Goal: Information Seeking & Learning: Find specific fact

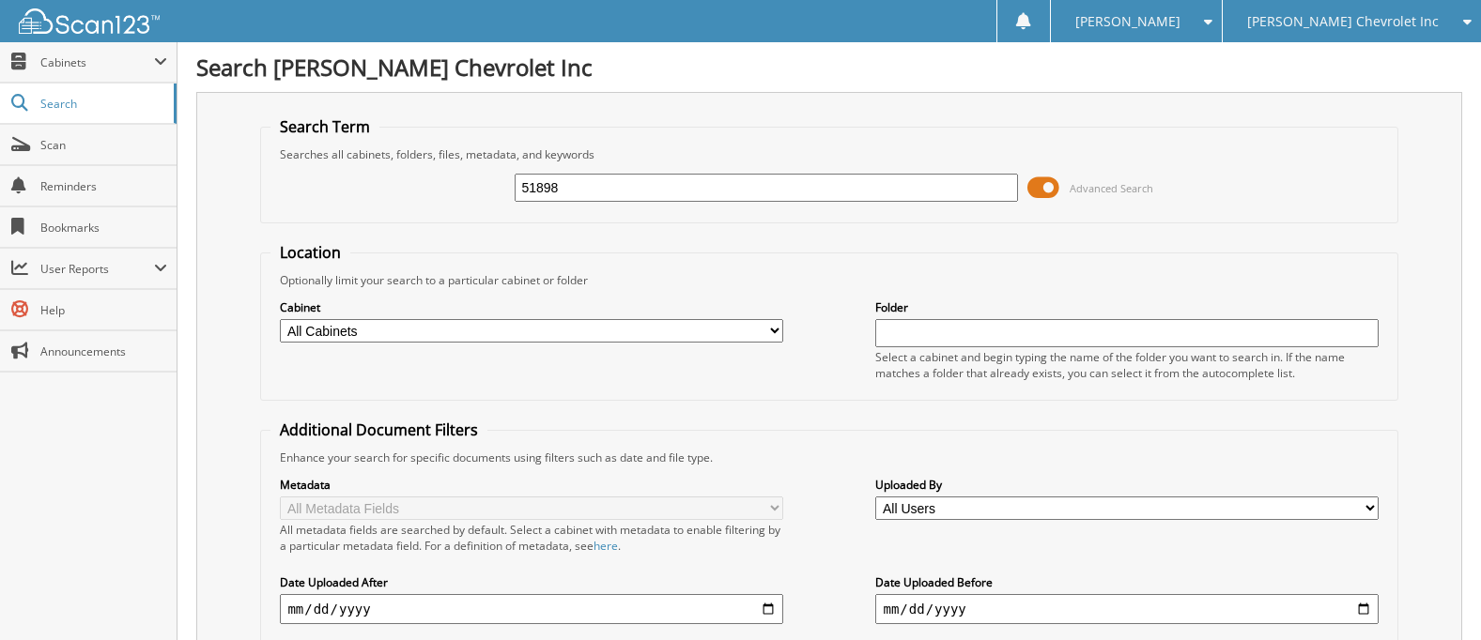
type input "51898"
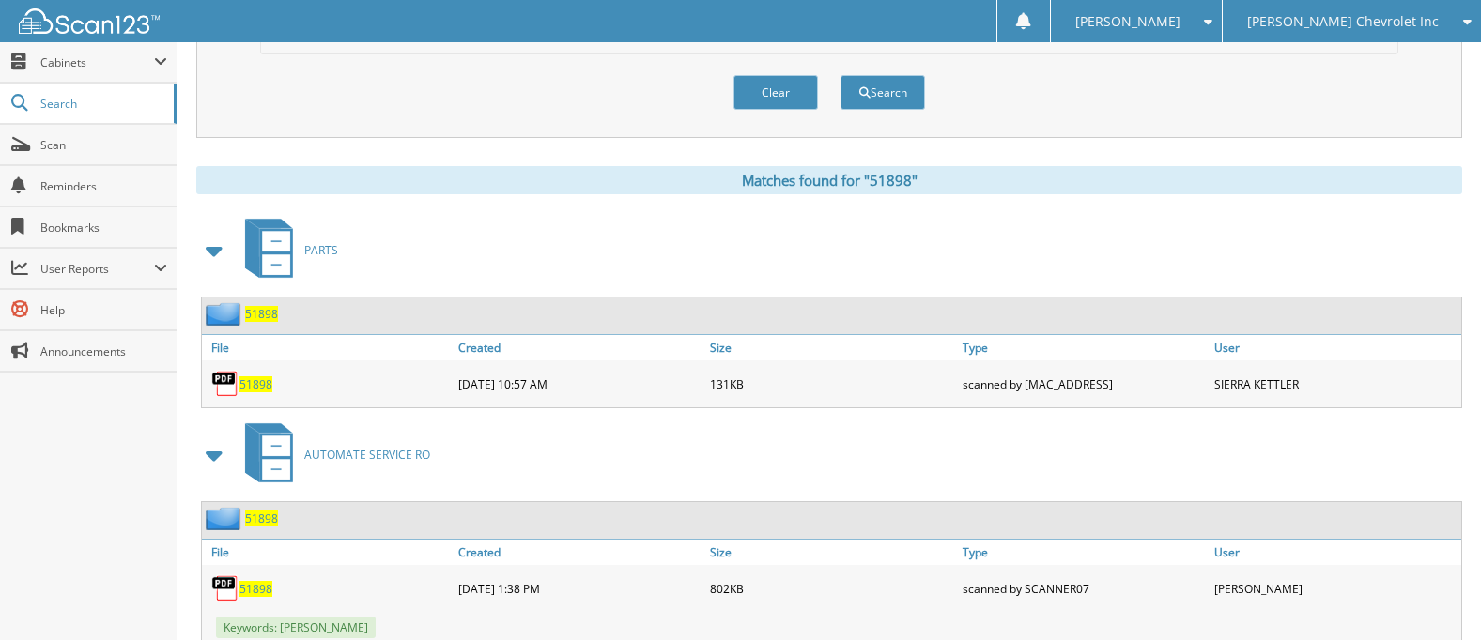
scroll to position [845, 0]
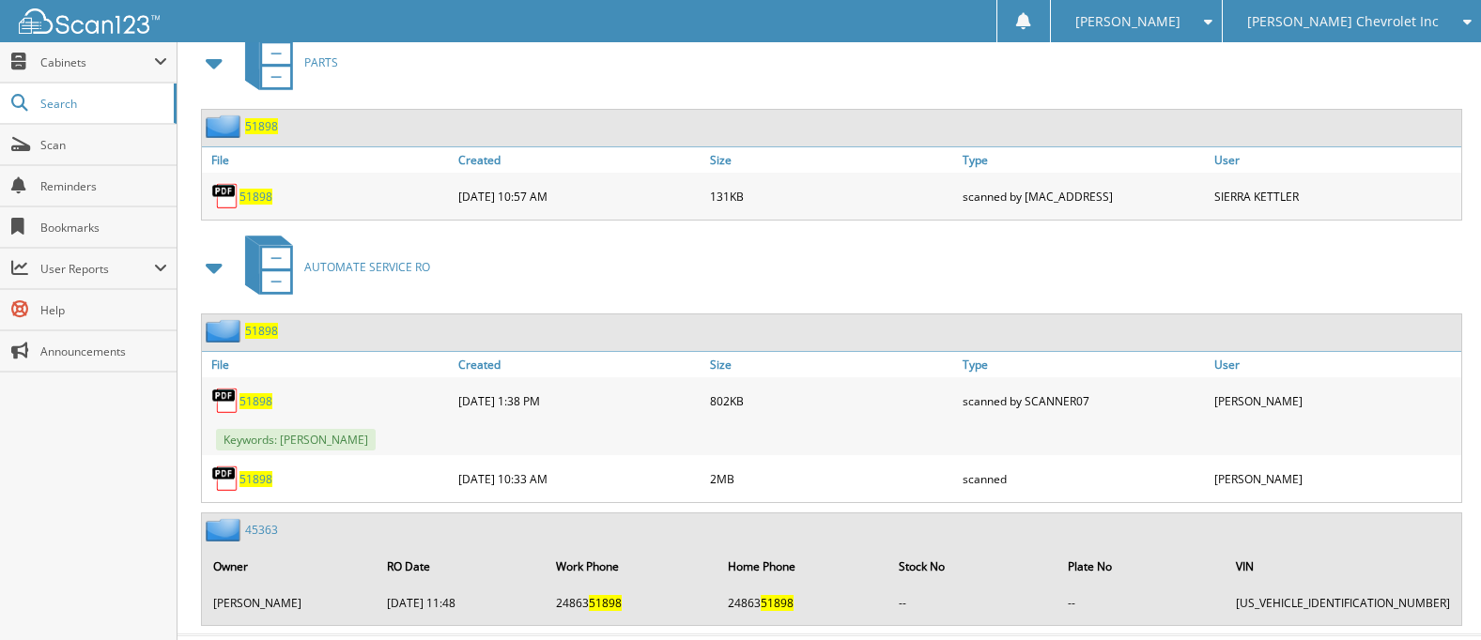
click at [227, 194] on img at bounding box center [225, 196] width 28 height 28
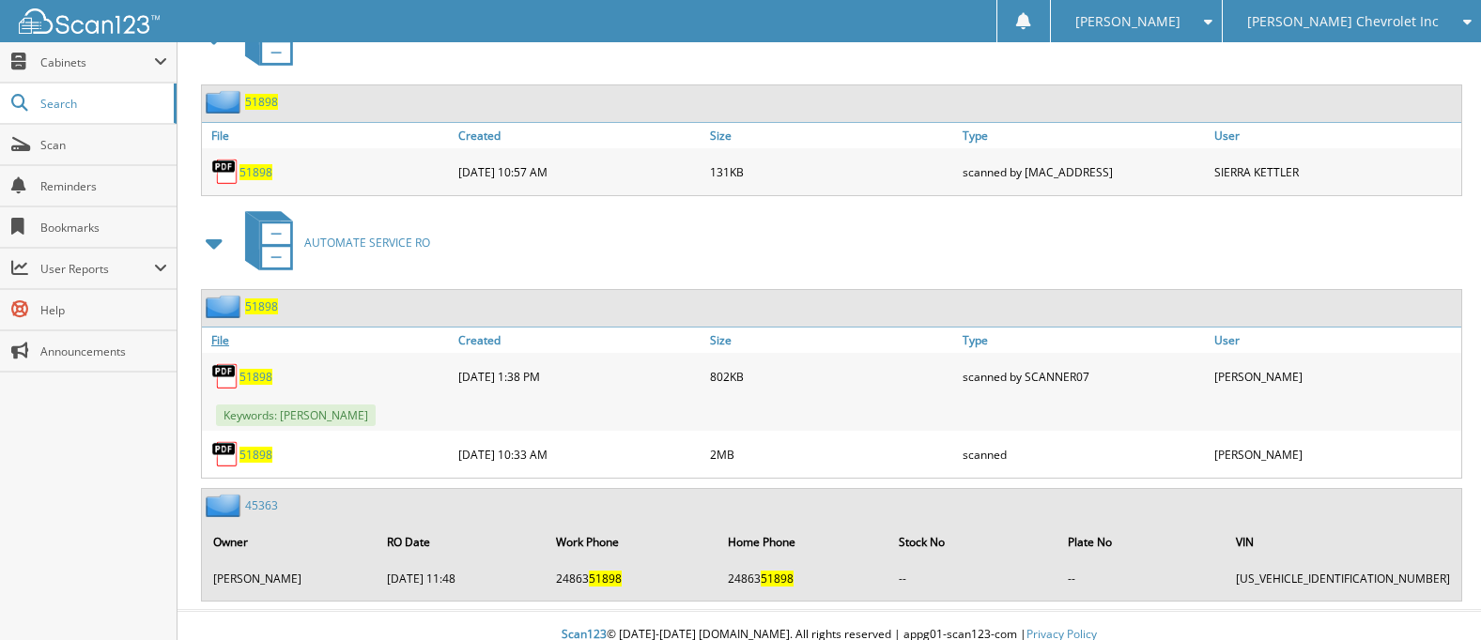
scroll to position [888, 0]
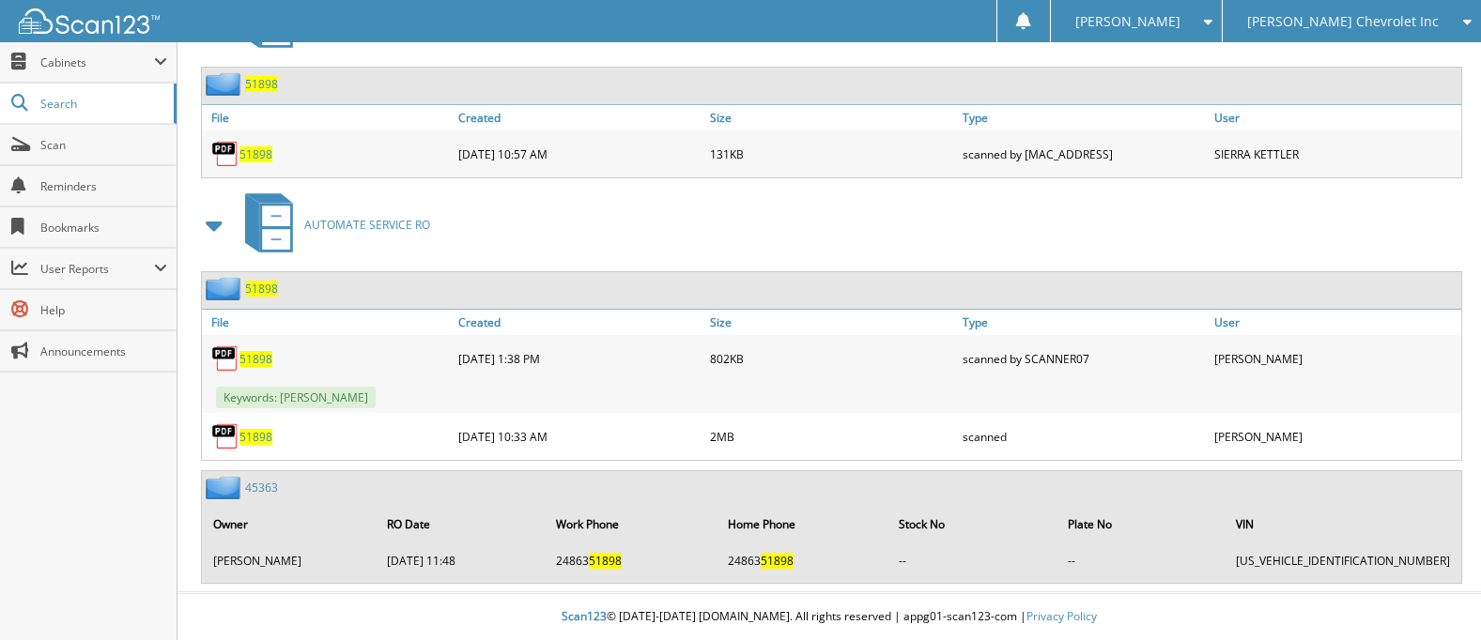
click at [226, 436] on img at bounding box center [225, 437] width 28 height 28
click at [252, 432] on span "51898" at bounding box center [255, 437] width 33 height 16
